Goal: Find specific page/section: Find specific page/section

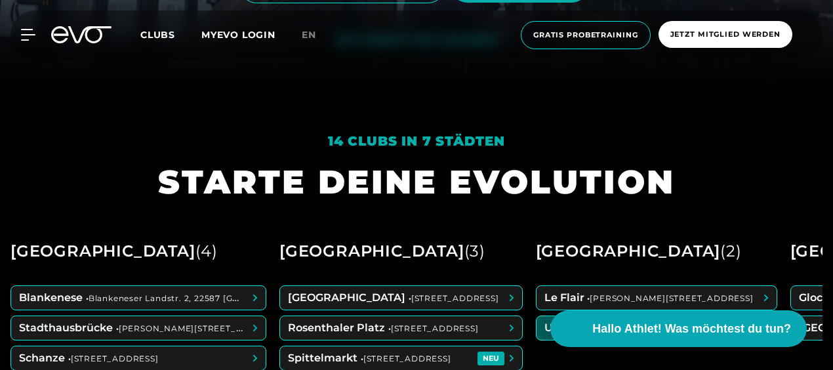
scroll to position [393, 0]
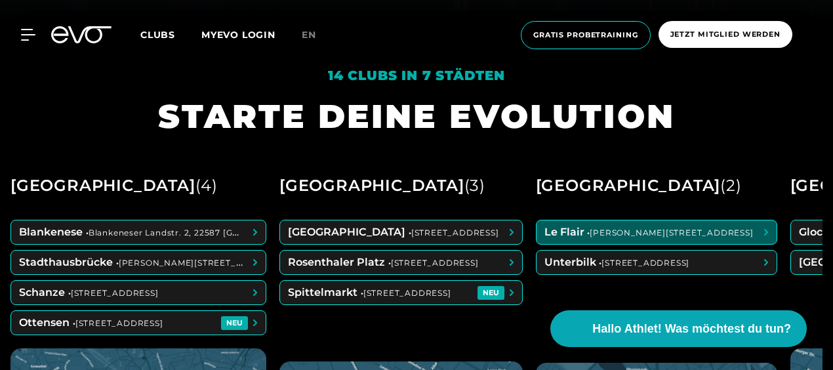
drag, startPoint x: 761, startPoint y: 178, endPoint x: 491, endPoint y: 194, distance: 269.9
drag, startPoint x: 491, startPoint y: 194, endPoint x: 753, endPoint y: 154, distance: 264.7
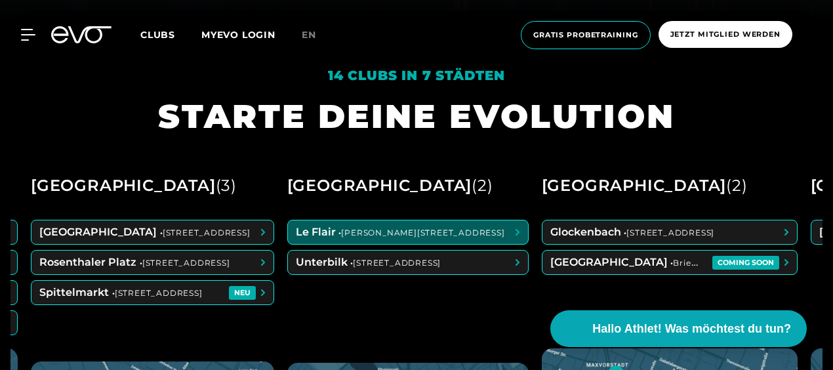
scroll to position [0, 254]
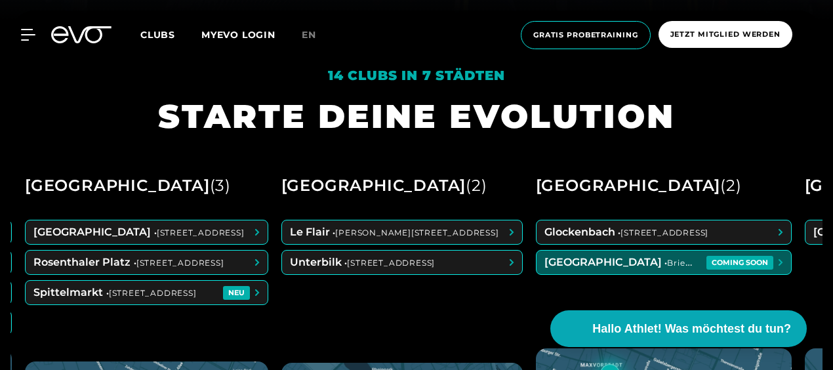
click at [670, 258] on span at bounding box center [663, 262] width 254 height 24
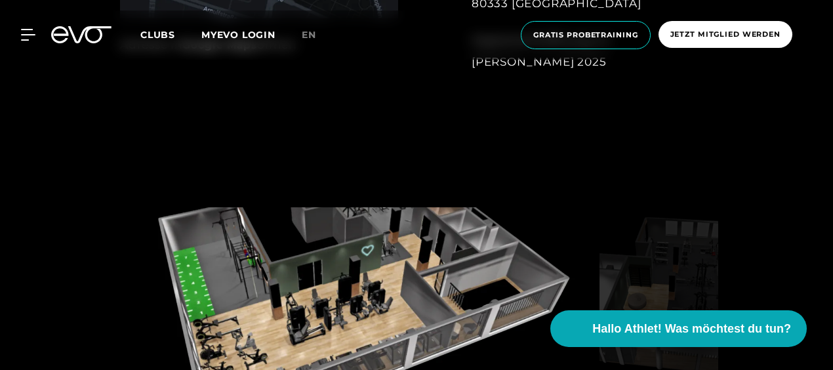
scroll to position [852, 0]
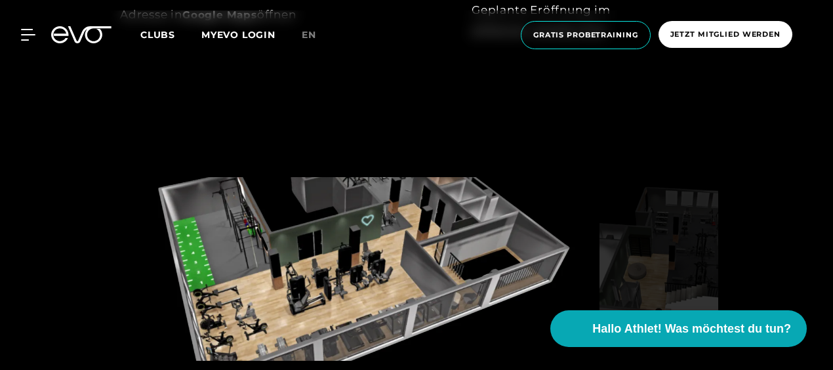
click at [370, 207] on img at bounding box center [357, 269] width 474 height 184
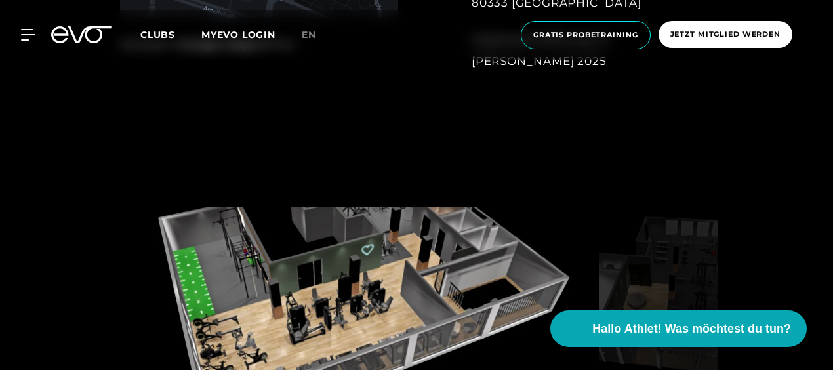
scroll to position [918, 0]
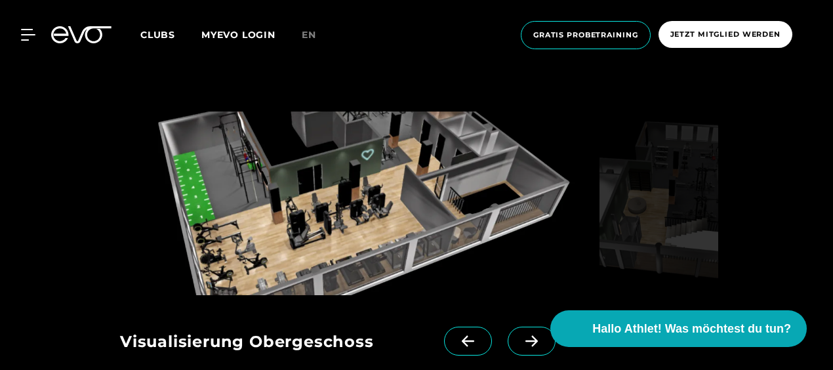
click at [508, 327] on span at bounding box center [532, 341] width 48 height 29
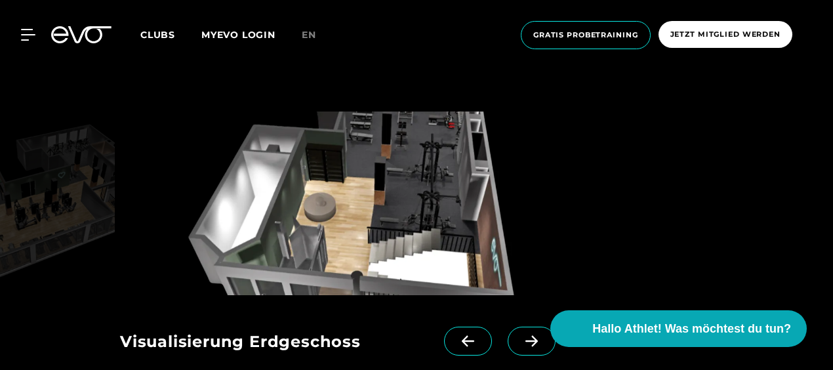
click at [508, 327] on span at bounding box center [532, 341] width 48 height 29
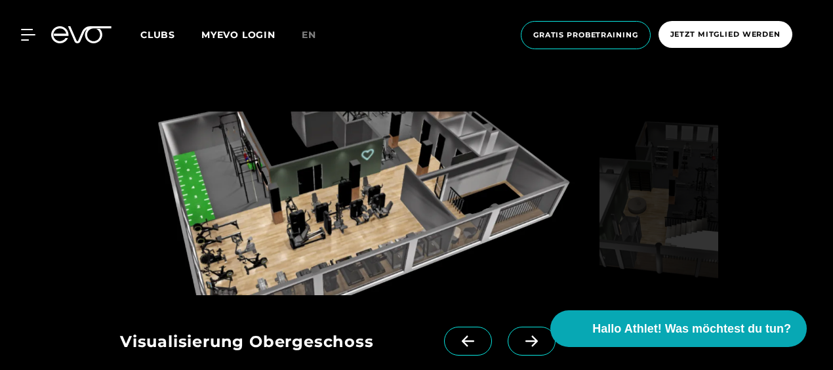
click at [508, 327] on span at bounding box center [532, 341] width 48 height 29
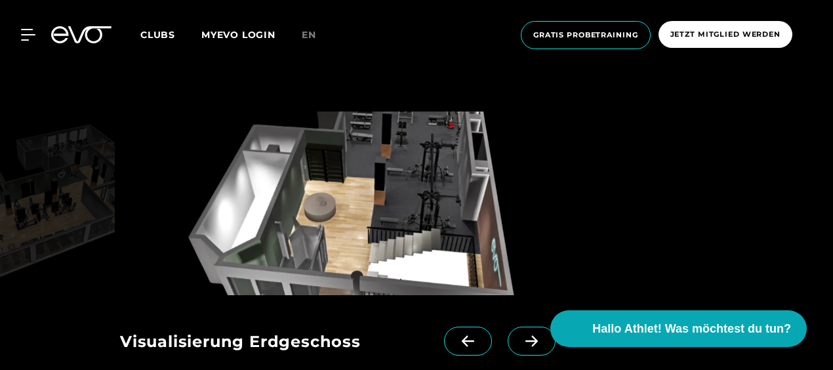
click at [520, 335] on icon at bounding box center [531, 341] width 23 height 12
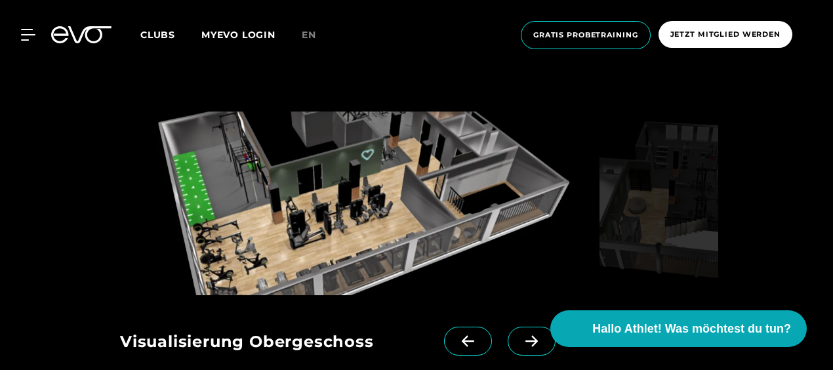
click at [520, 335] on icon at bounding box center [531, 341] width 23 height 12
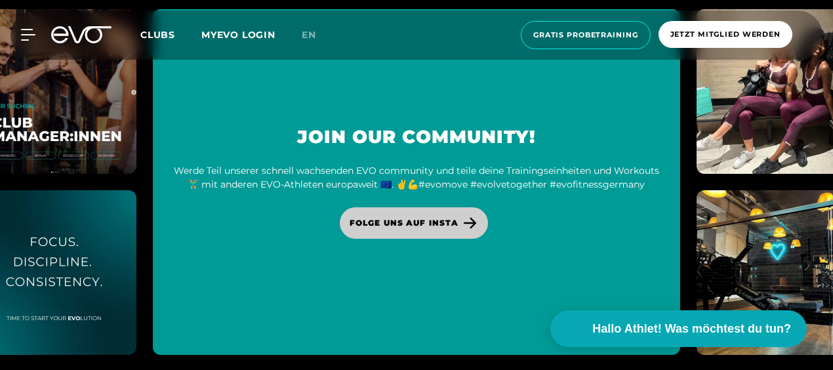
scroll to position [3410, 0]
